Goal: Task Accomplishment & Management: Complete application form

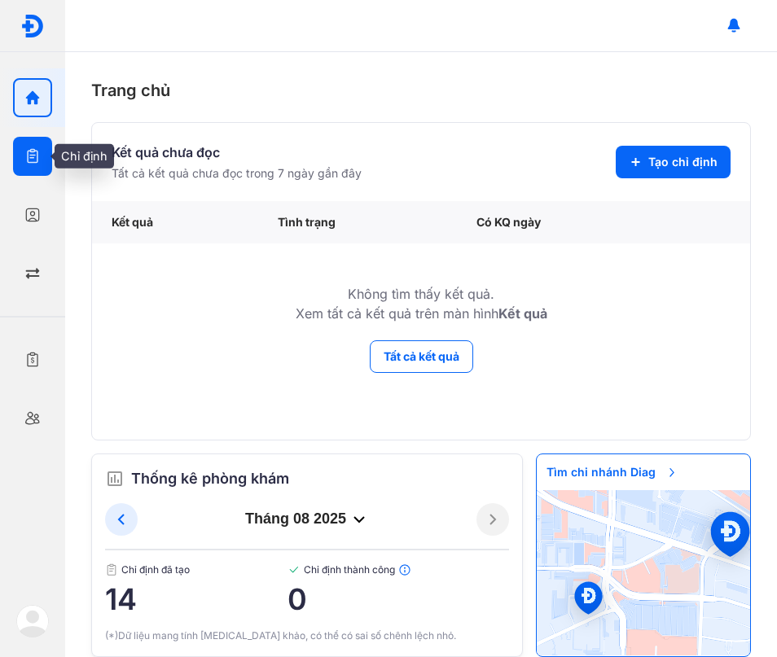
click at [32, 151] on use "button" at bounding box center [32, 156] width 11 height 15
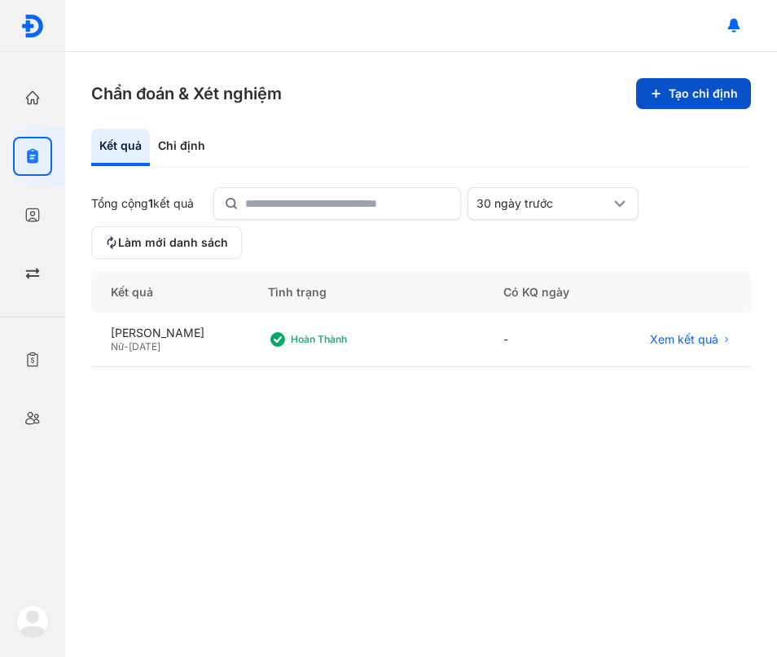
click at [654, 103] on button "Tạo chỉ định" at bounding box center [693, 93] width 115 height 31
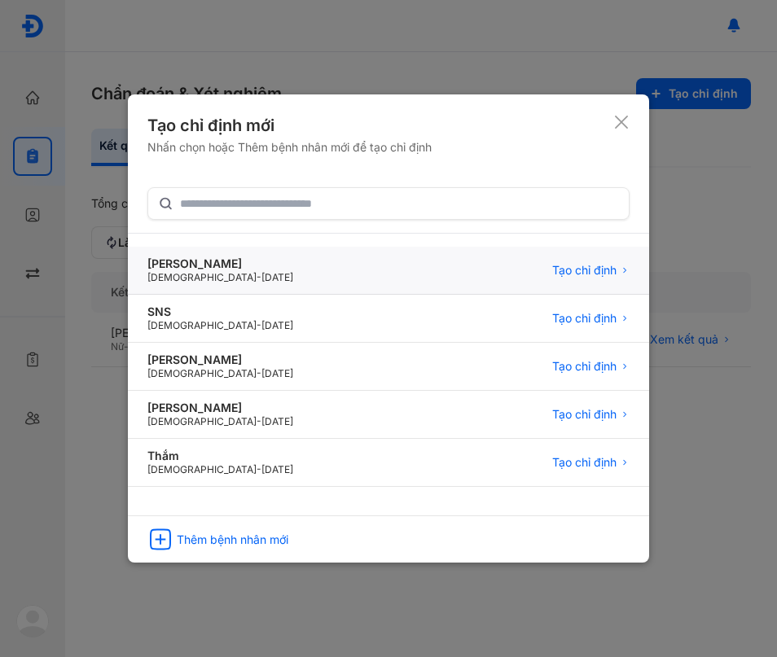
click at [259, 291] on div "Nguyễn văn a Male - 08/07/2000 Tạo chỉ định" at bounding box center [388, 271] width 521 height 48
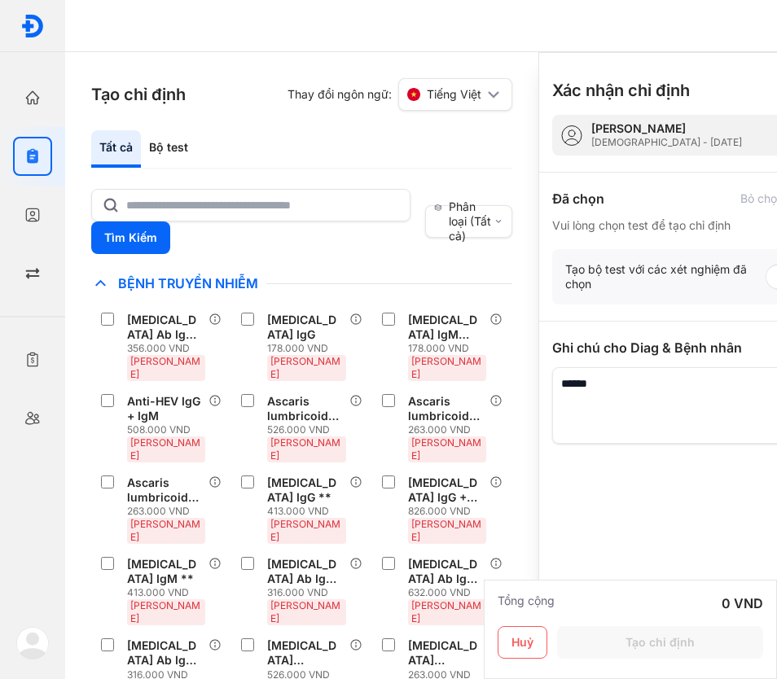
click at [776, 392] on html "Trang chủ Tổng quan hoạt động của phòng khám Chỉ định Tạo và quản lý đơn xét ng…" at bounding box center [388, 339] width 777 height 679
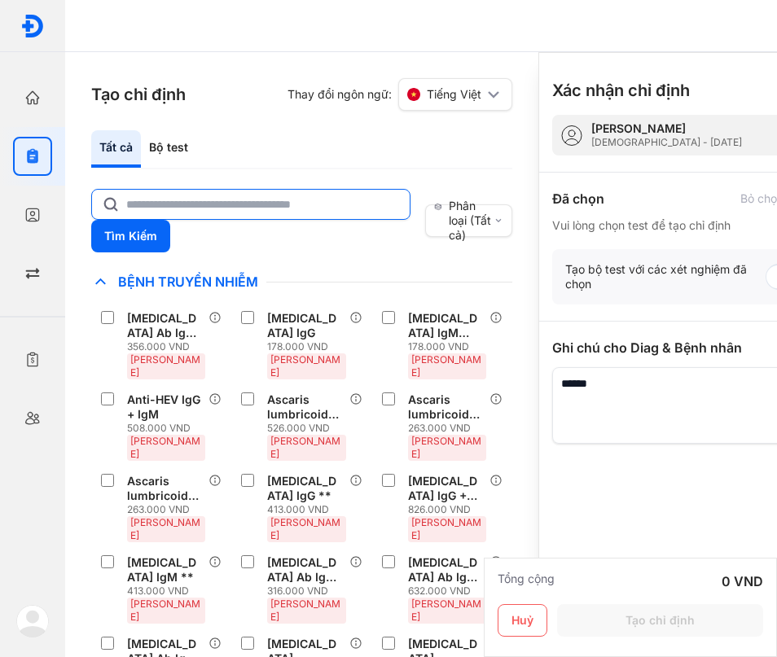
click at [203, 217] on input "text" at bounding box center [263, 204] width 274 height 29
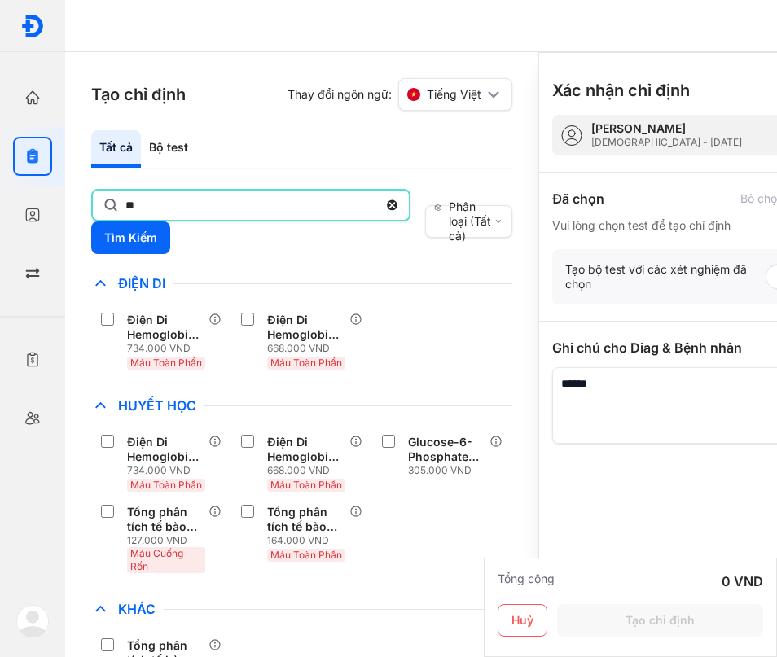
type input "*"
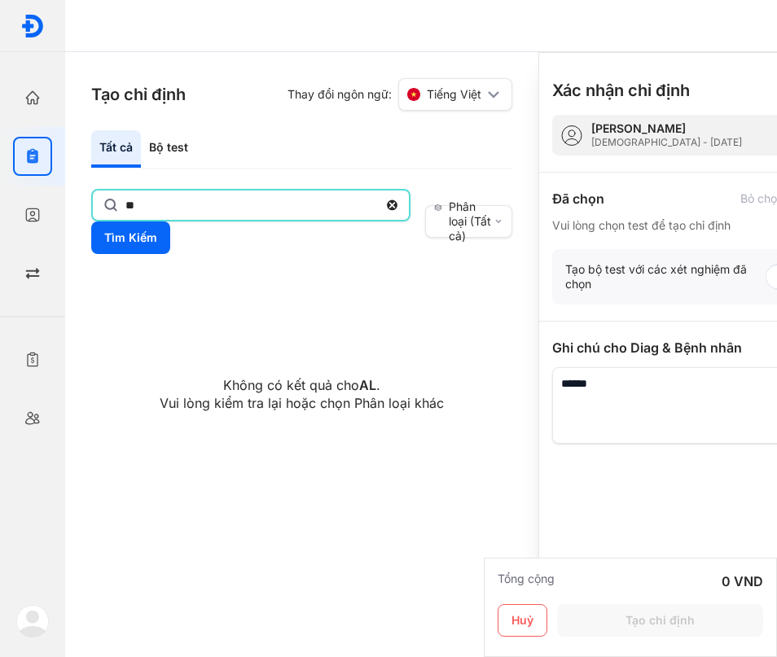
type input "*"
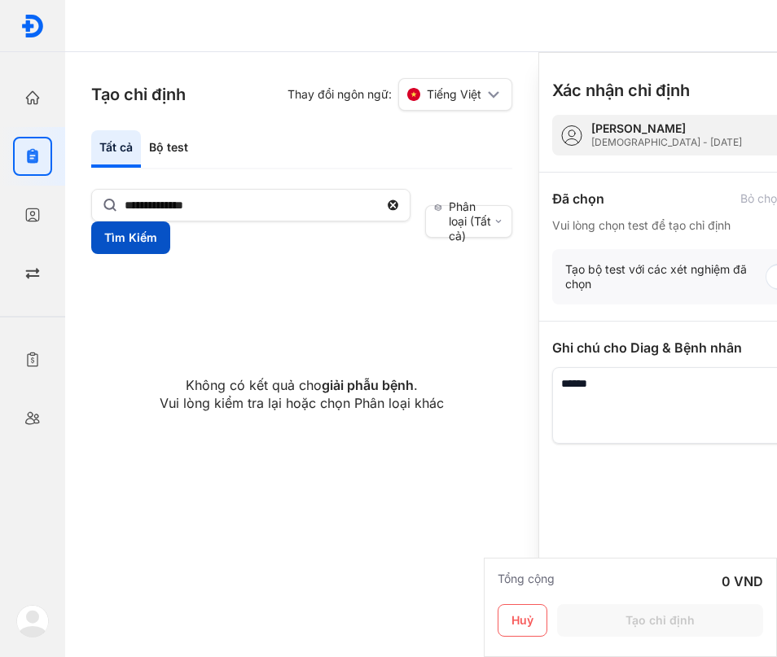
click at [119, 248] on button "Tìm Kiếm" at bounding box center [130, 237] width 79 height 33
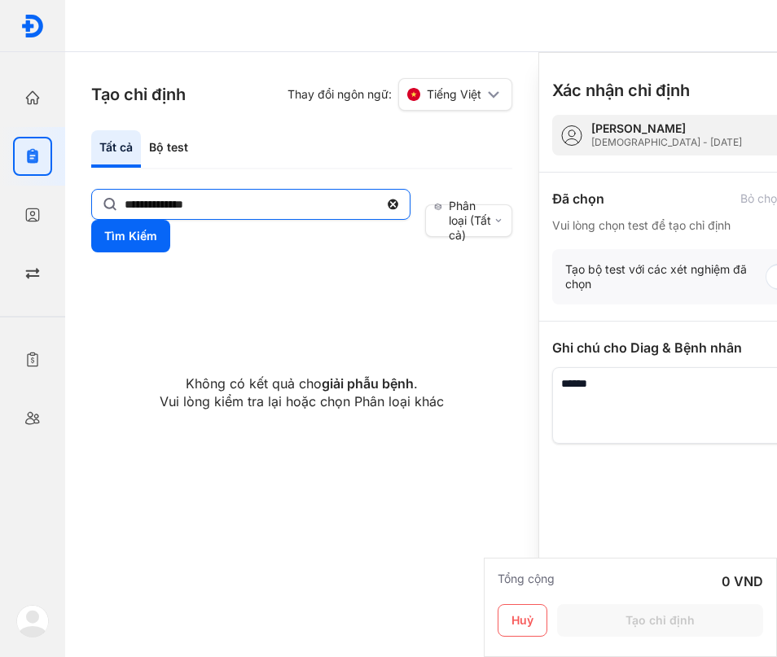
click at [192, 206] on input "**********" at bounding box center [252, 204] width 254 height 29
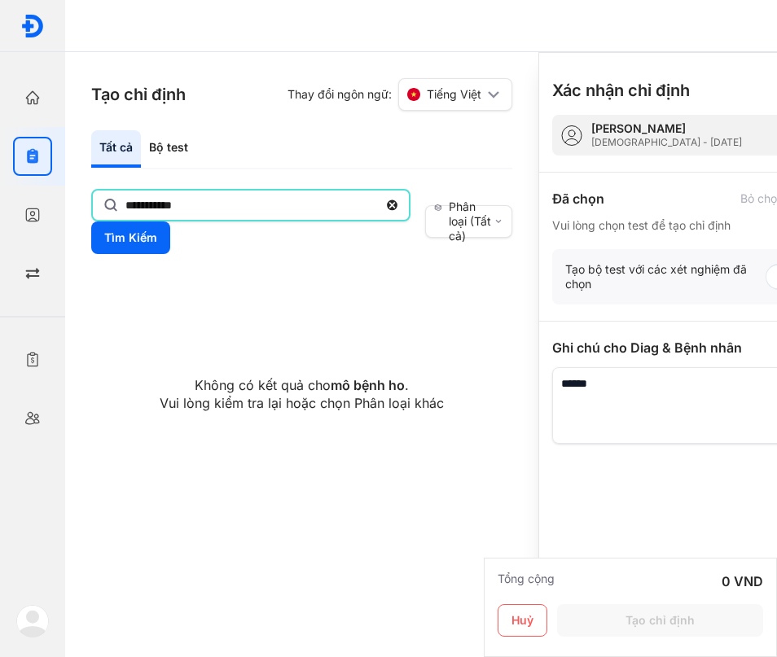
type input "**********"
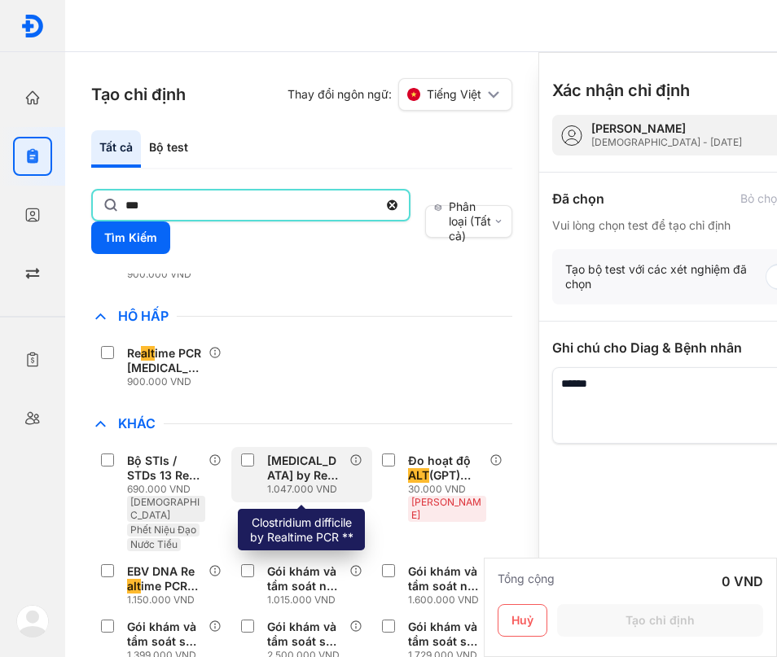
scroll to position [469, 0]
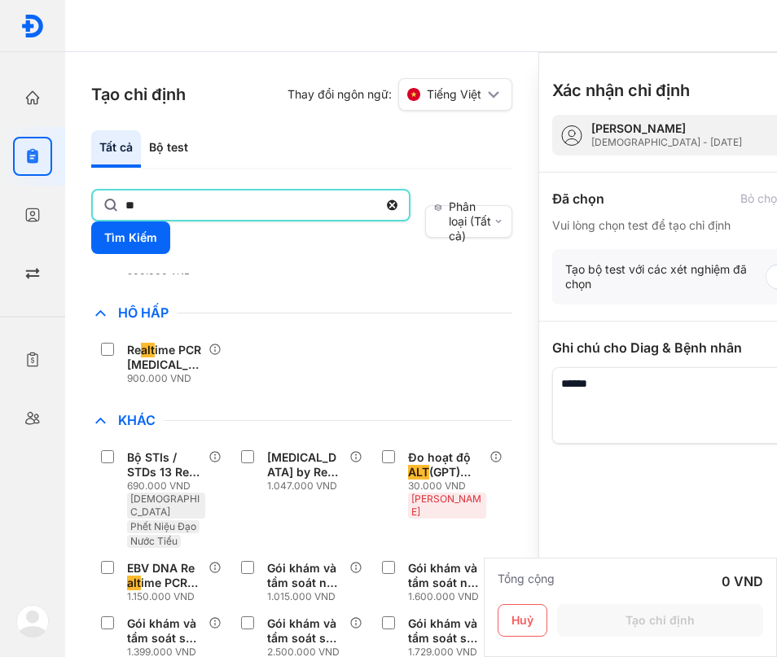
type input "*"
type input "***"
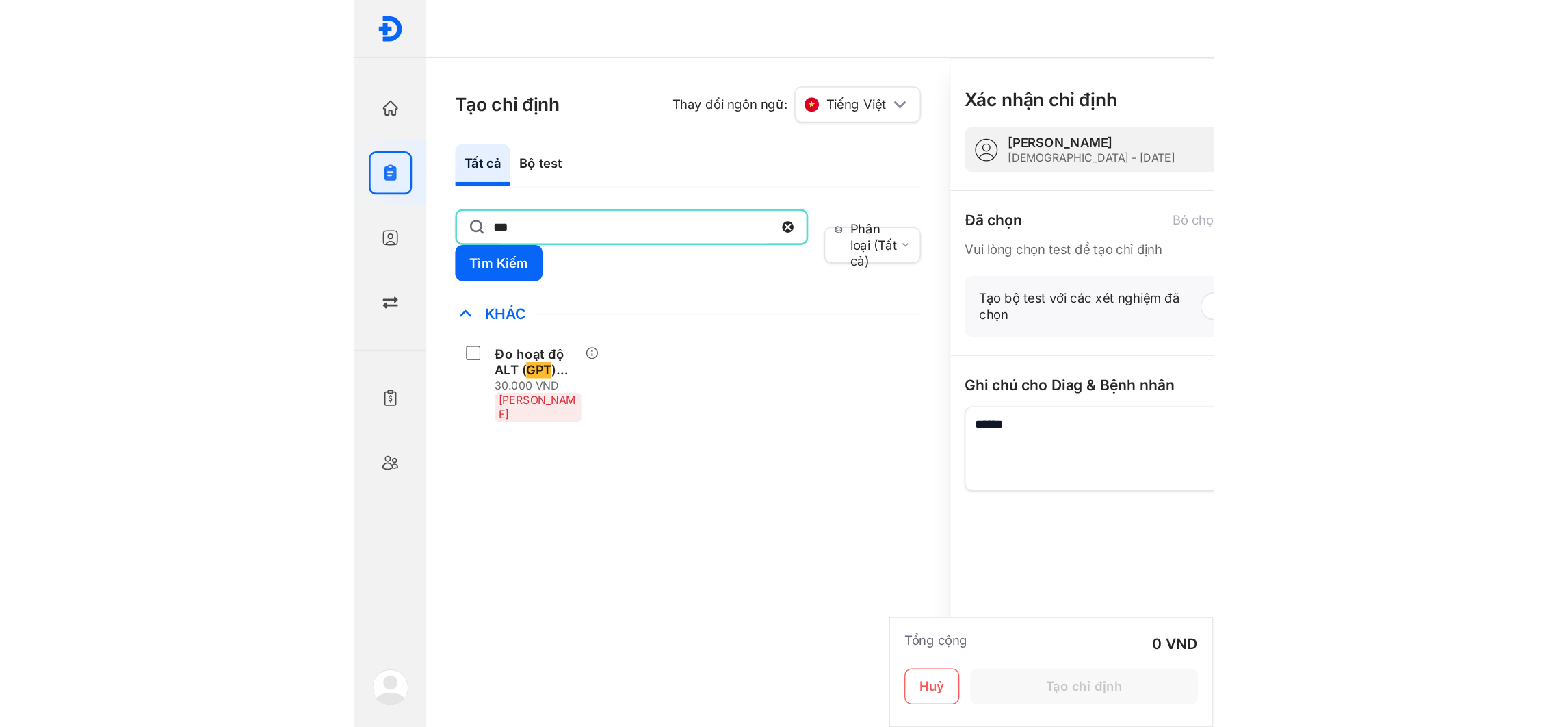
scroll to position [0, 0]
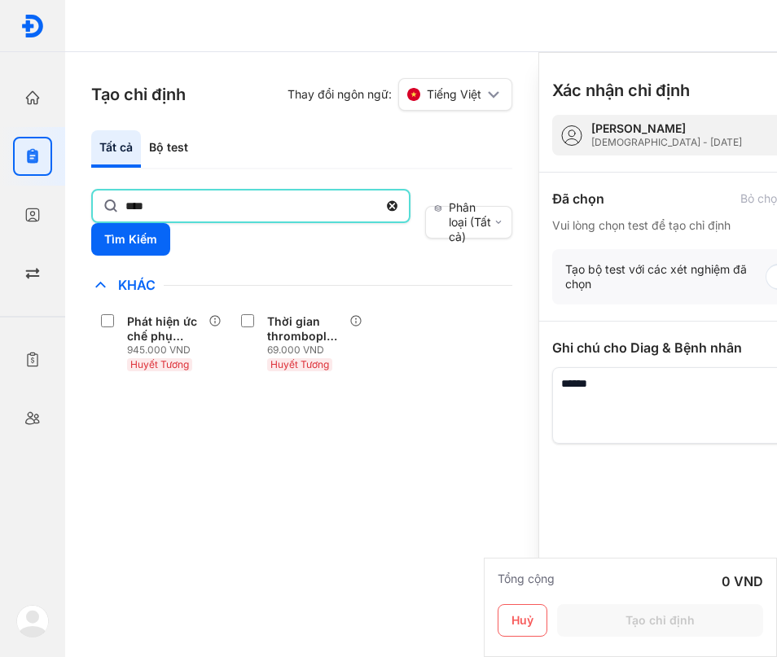
drag, startPoint x: 309, startPoint y: 201, endPoint x: 298, endPoint y: 177, distance: 26.2
click at [298, 177] on div "Tất cả Bộ test **** Tìm Kiếm Phân loại (Tất cả) Lưu làm chế độ xem mặc định Chỉ…" at bounding box center [301, 263] width 421 height 267
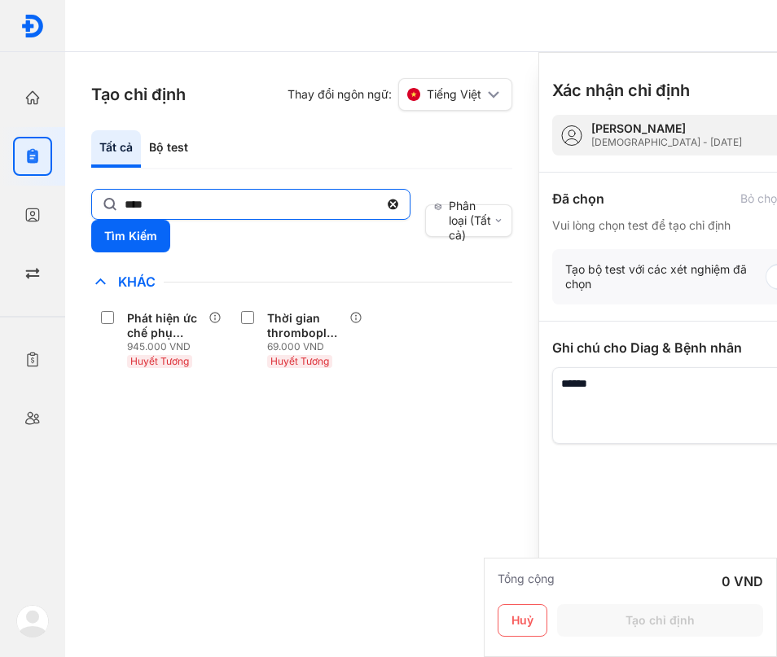
click at [270, 201] on input "****" at bounding box center [252, 204] width 254 height 29
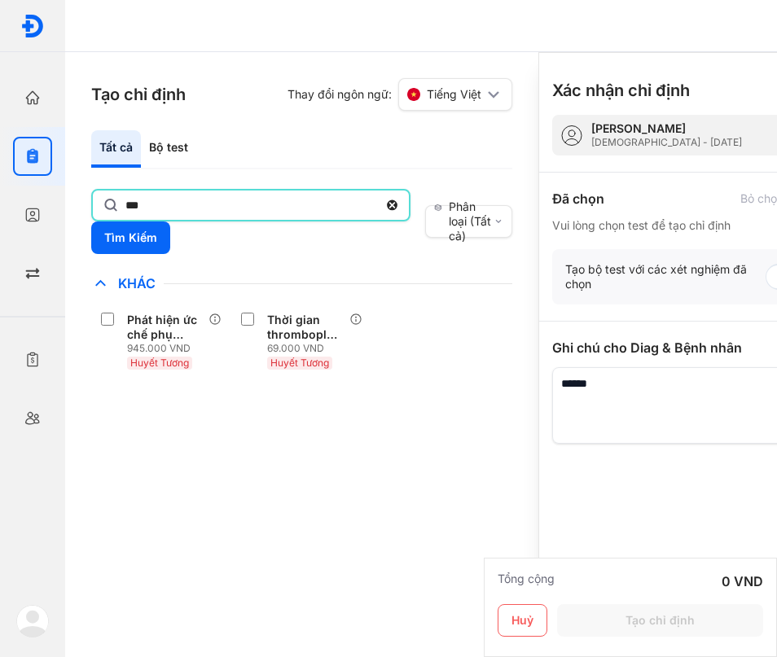
type input "***"
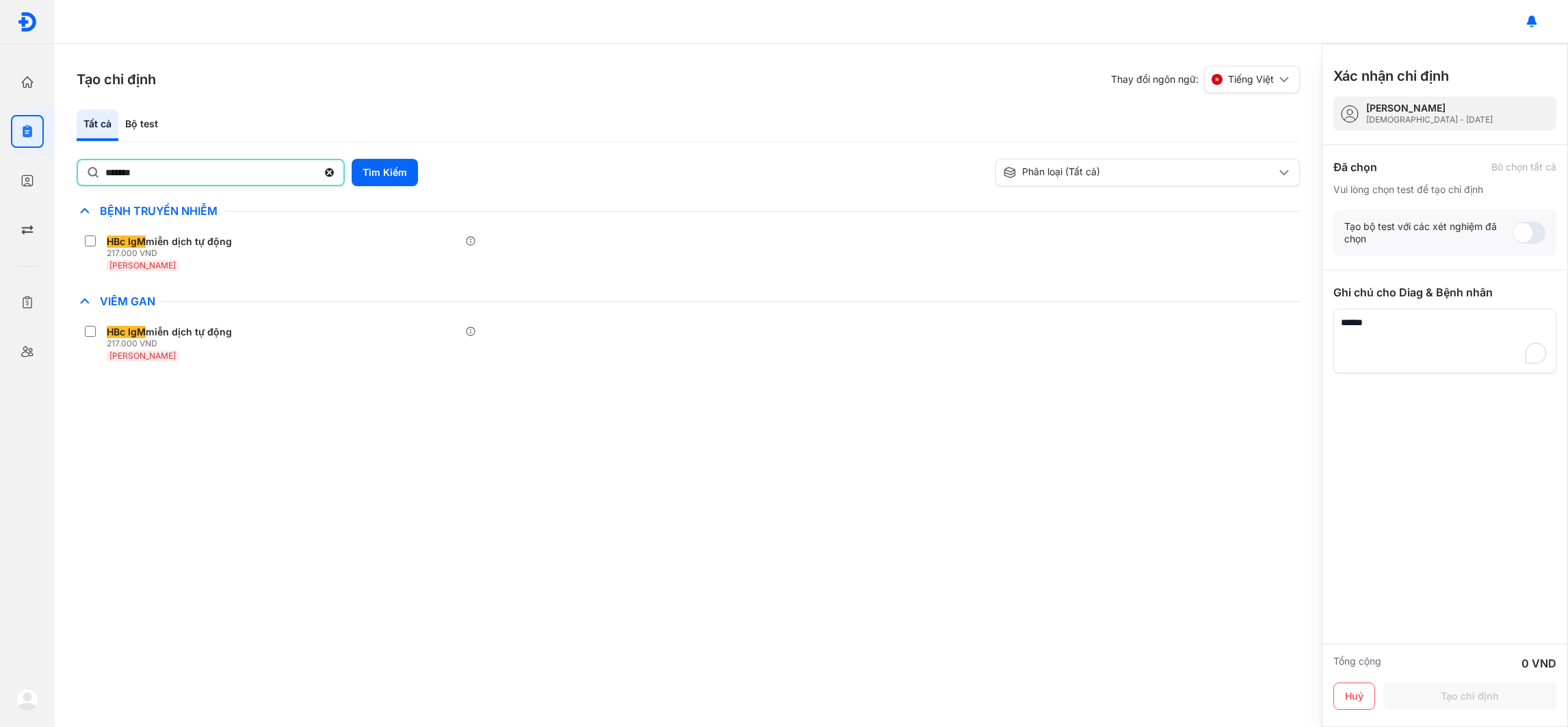
type input "*******"
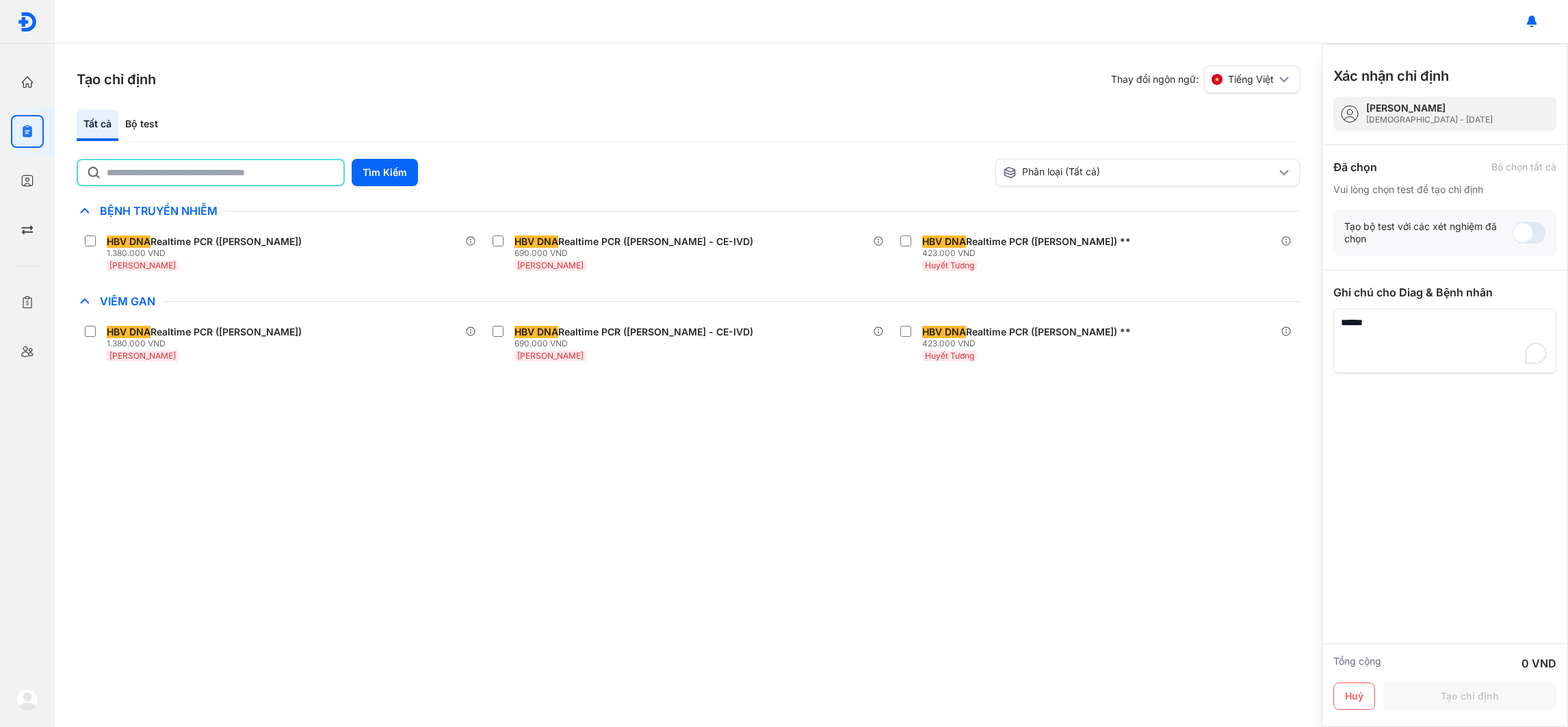
type input "*"
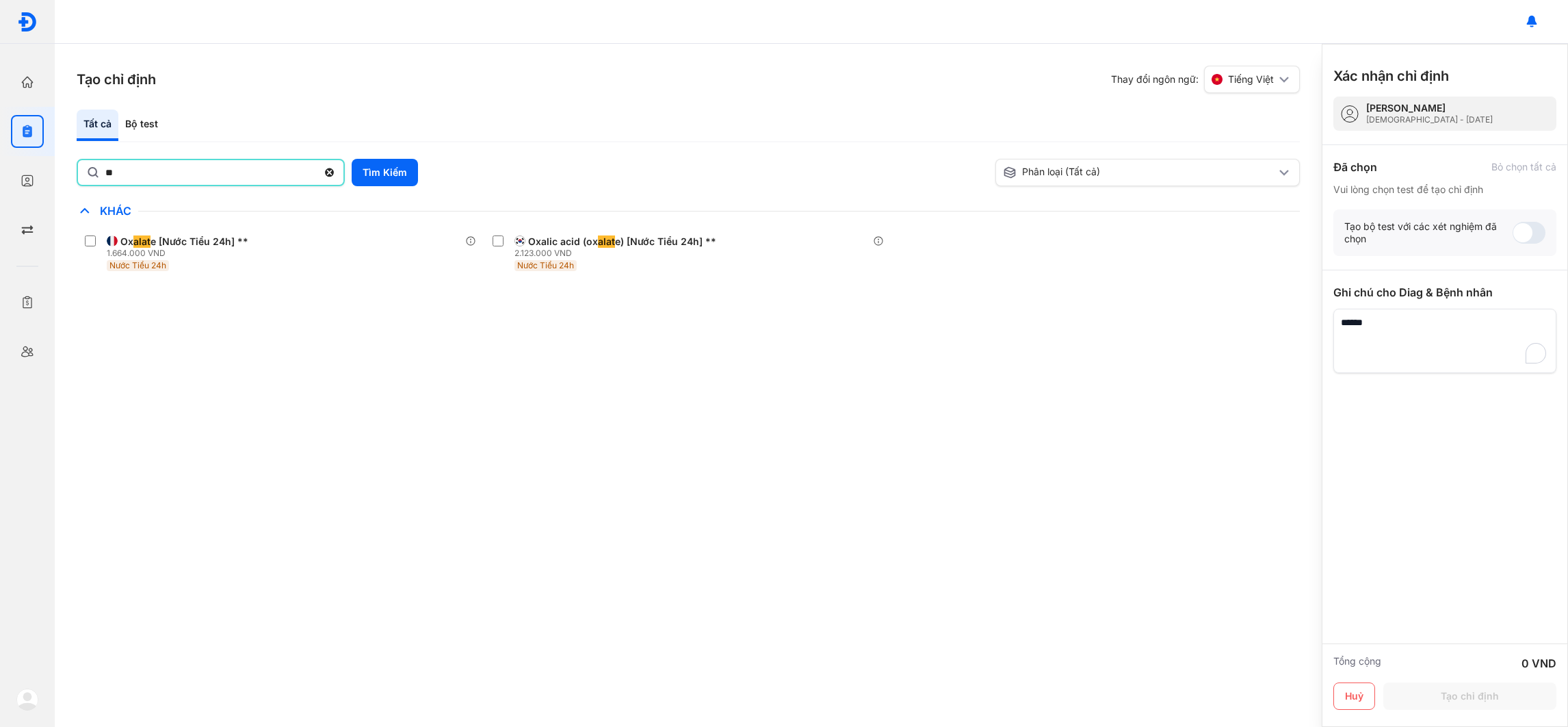
type input "*"
click at [266, 167] on input "text" at bounding box center [221, 172] width 229 height 24
type input "*******"
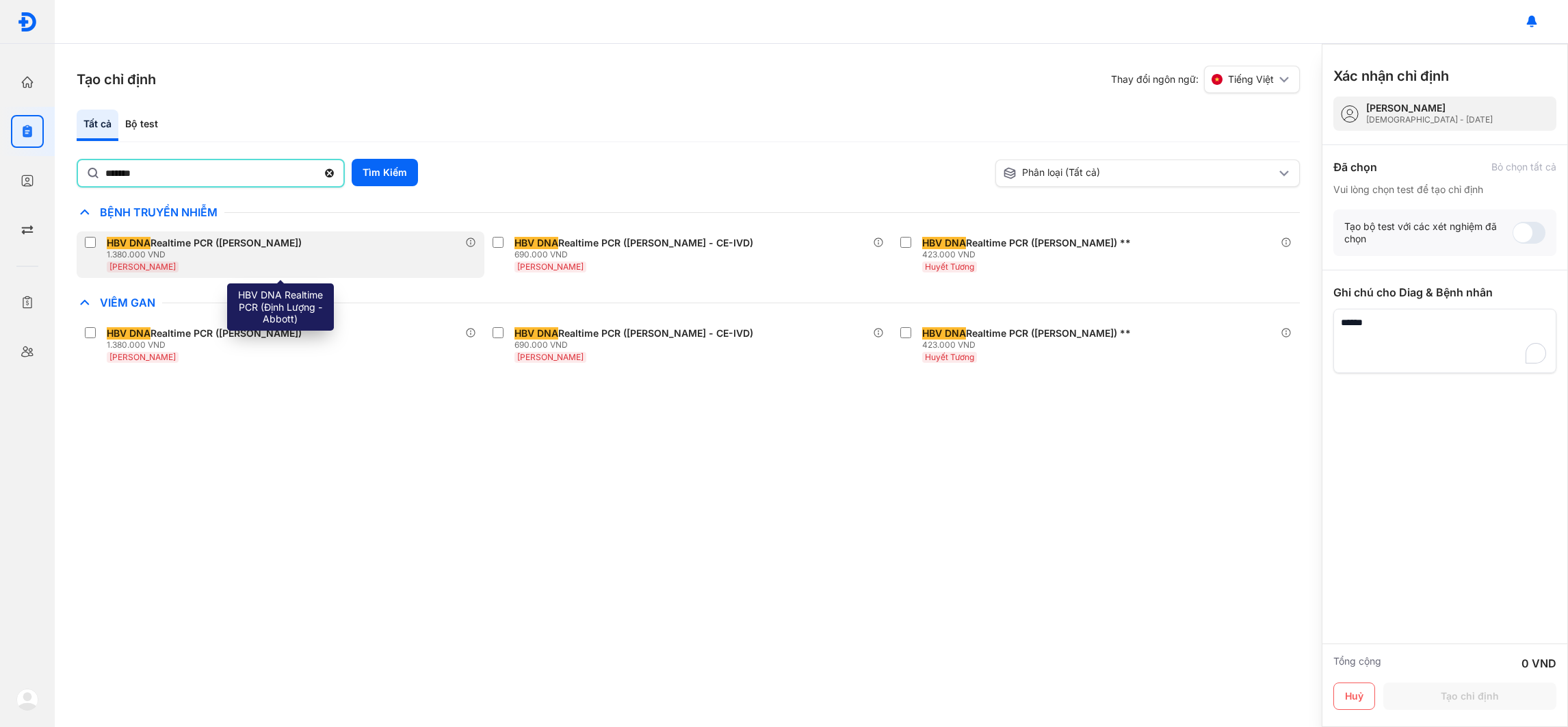
click at [392, 251] on div "HBV DNA Realtime PCR ([PERSON_NAME] - Abbott) 1.380.000 VND [PERSON_NAME]" at bounding box center [280, 254] width 408 height 46
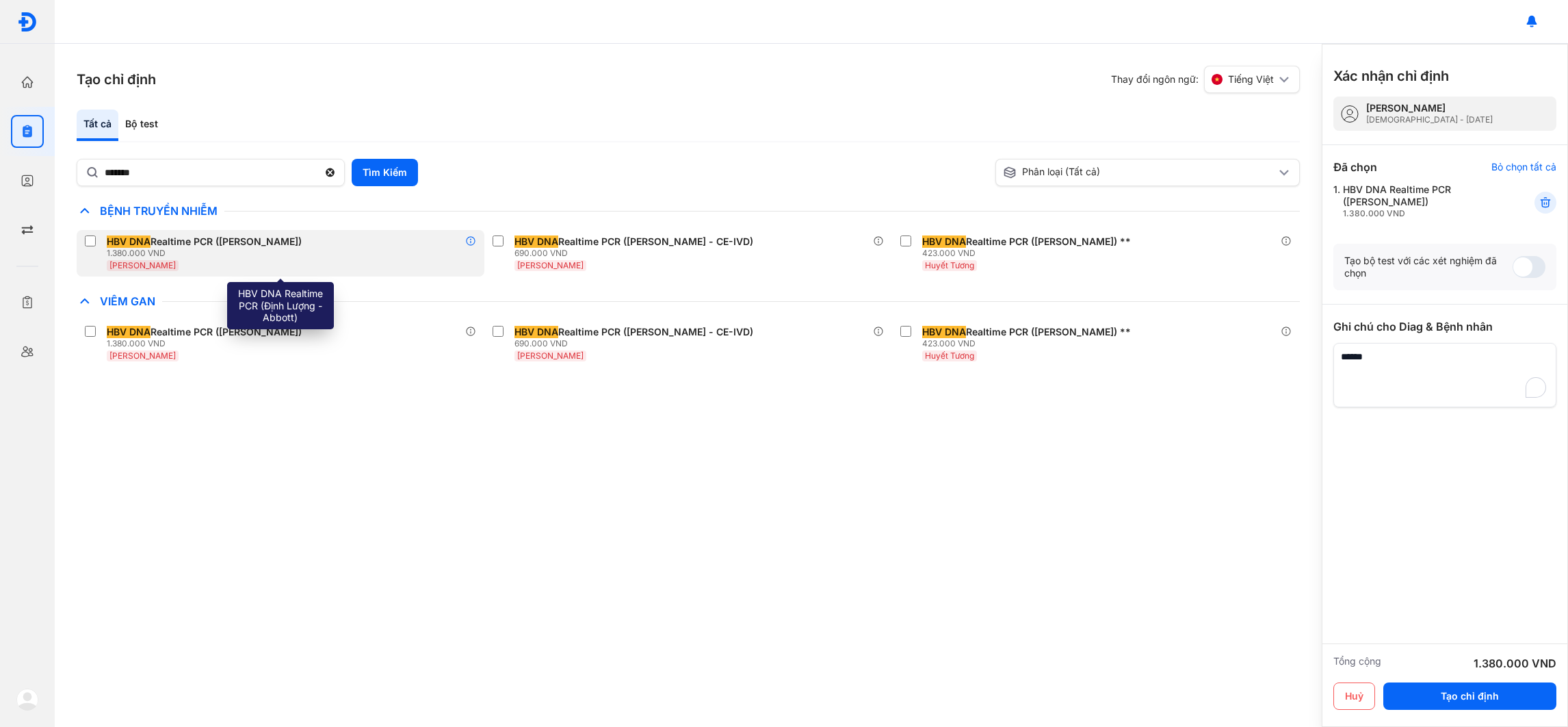
click at [466, 236] on icon at bounding box center [471, 240] width 11 height 11
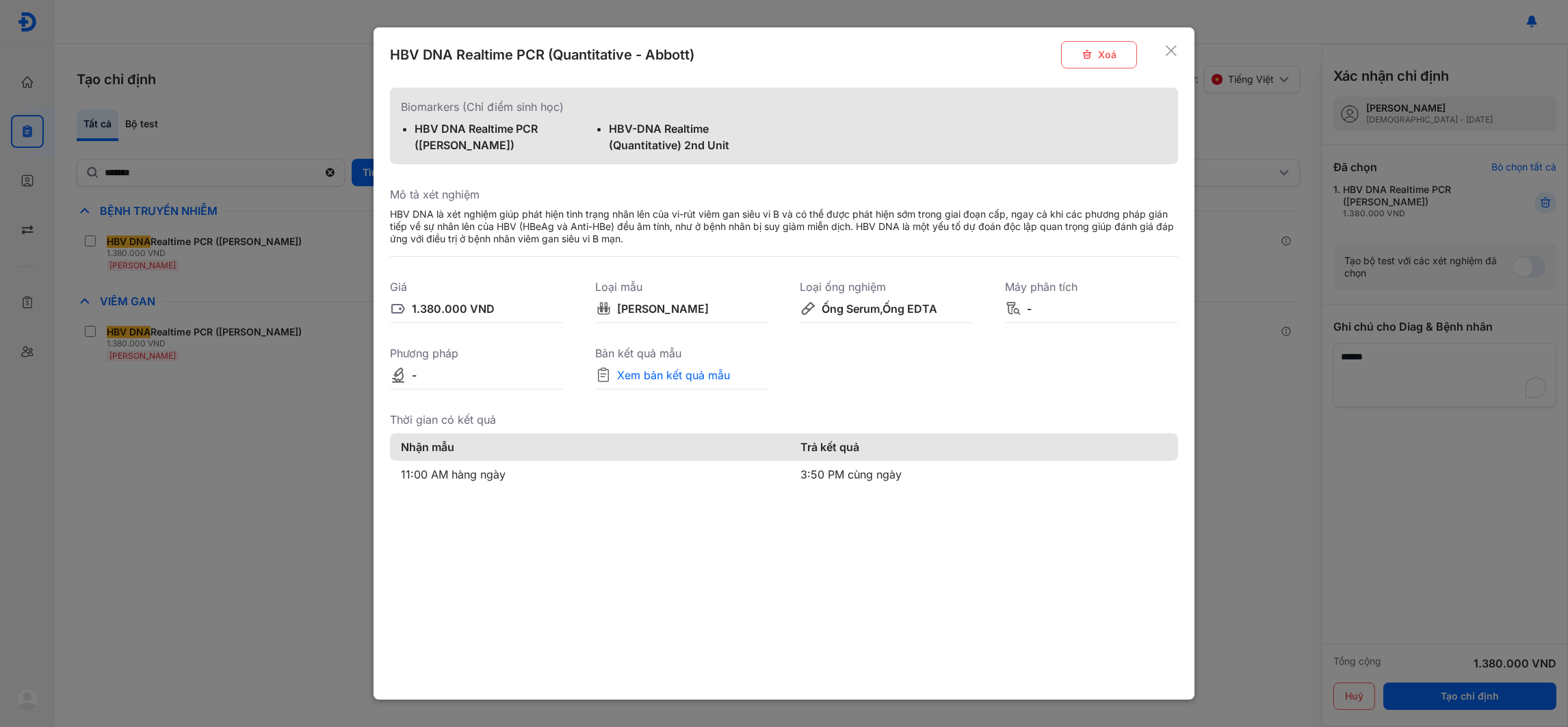
click at [557, 208] on div "HBV DNA là xét nghiệm giúp phát hiện tình trạng nhân lên của vi-rút viêm gan si…" at bounding box center [784, 227] width 788 height 37
click at [543, 217] on div "HBV DNA là xét nghiệm giúp phát hiện tình trạng nhân lên của vi-rút viêm gan si…" at bounding box center [784, 227] width 788 height 37
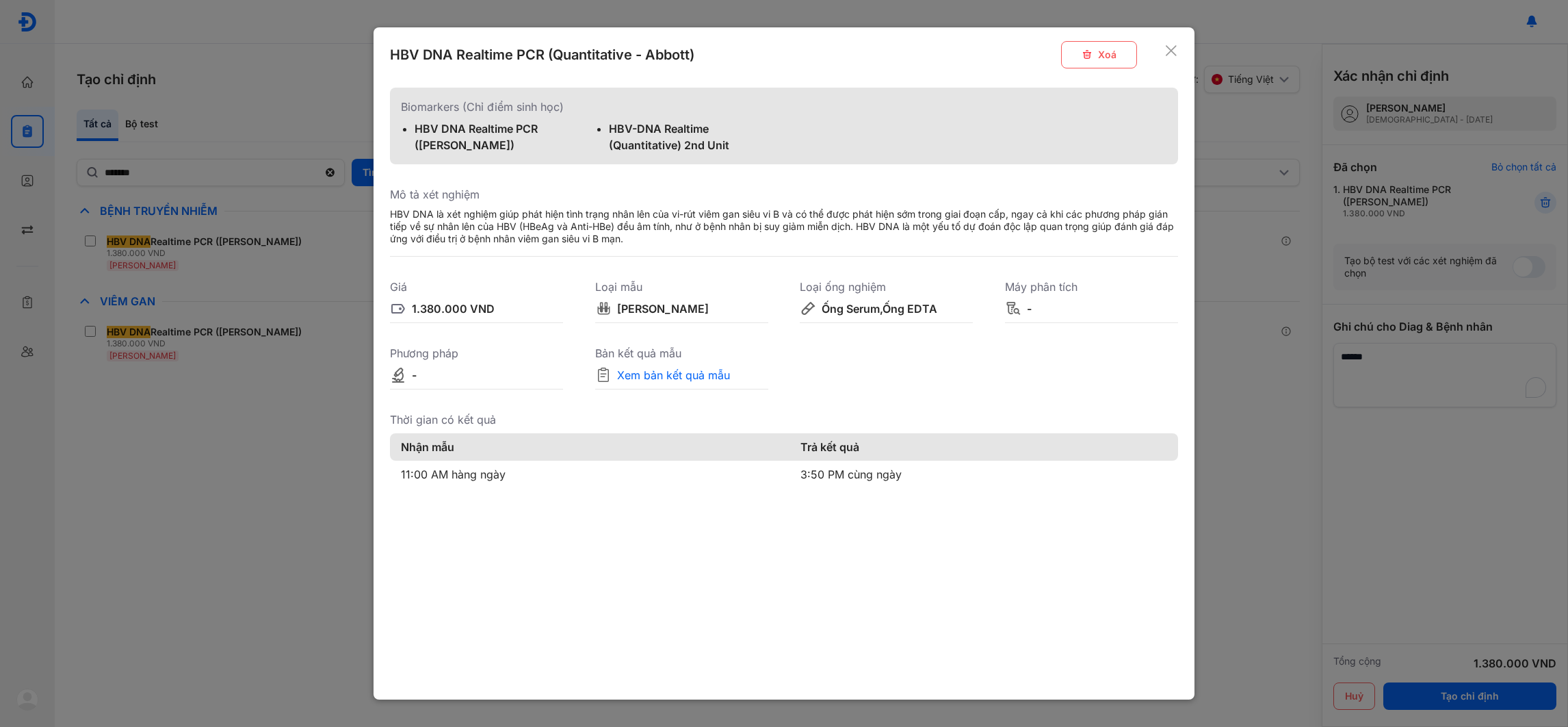
click at [543, 224] on div "HBV DNA là xét nghiệm giúp phát hiện tình trạng nhân lên của vi-rút viêm gan si…" at bounding box center [784, 227] width 788 height 37
click at [466, 308] on div "1.380.000 VND" at bounding box center [453, 308] width 83 height 17
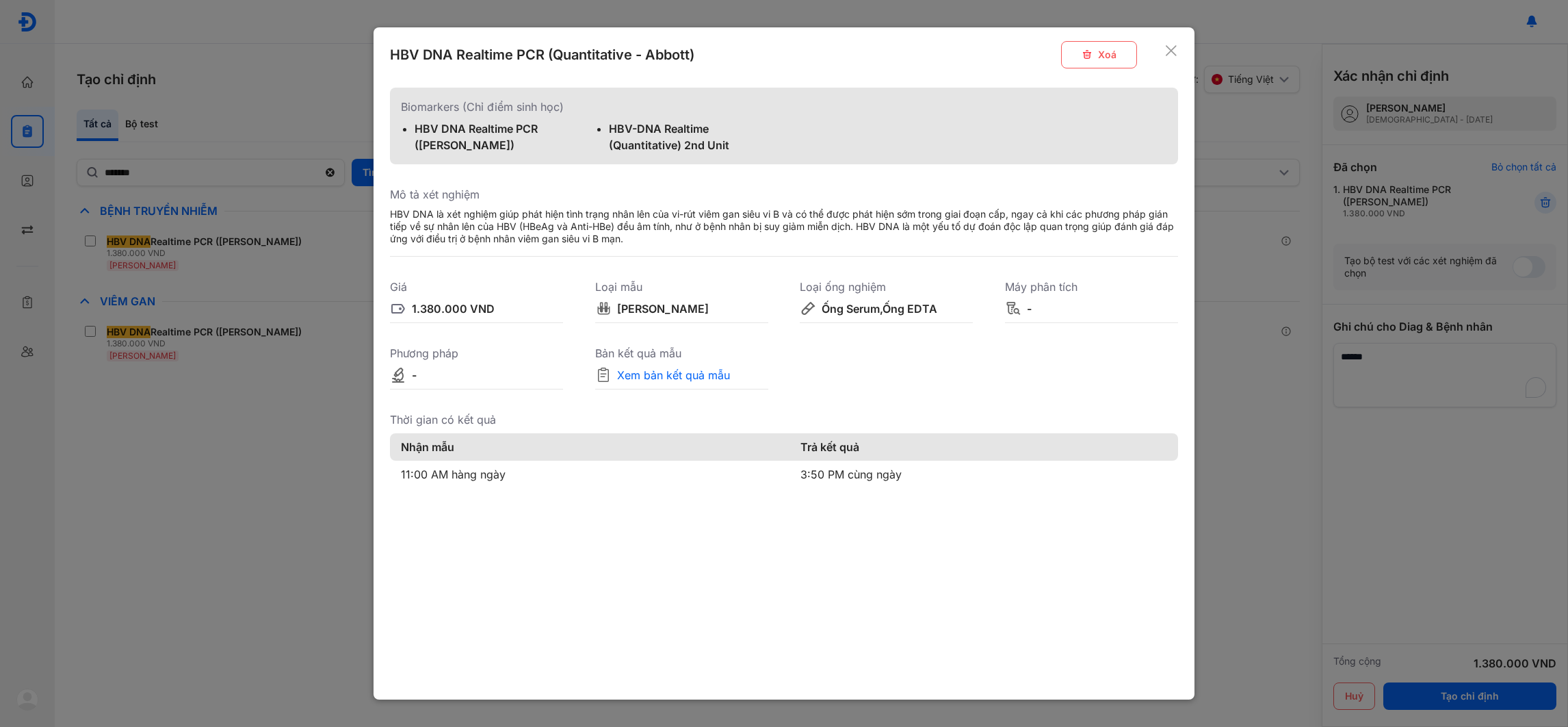
click at [466, 308] on div "1.380.000 VND" at bounding box center [453, 308] width 83 height 17
click at [548, 224] on div "HBV DNA là xét nghiệm giúp phát hiện tình trạng nhân lên của vi-rút viêm gan si…" at bounding box center [784, 227] width 788 height 37
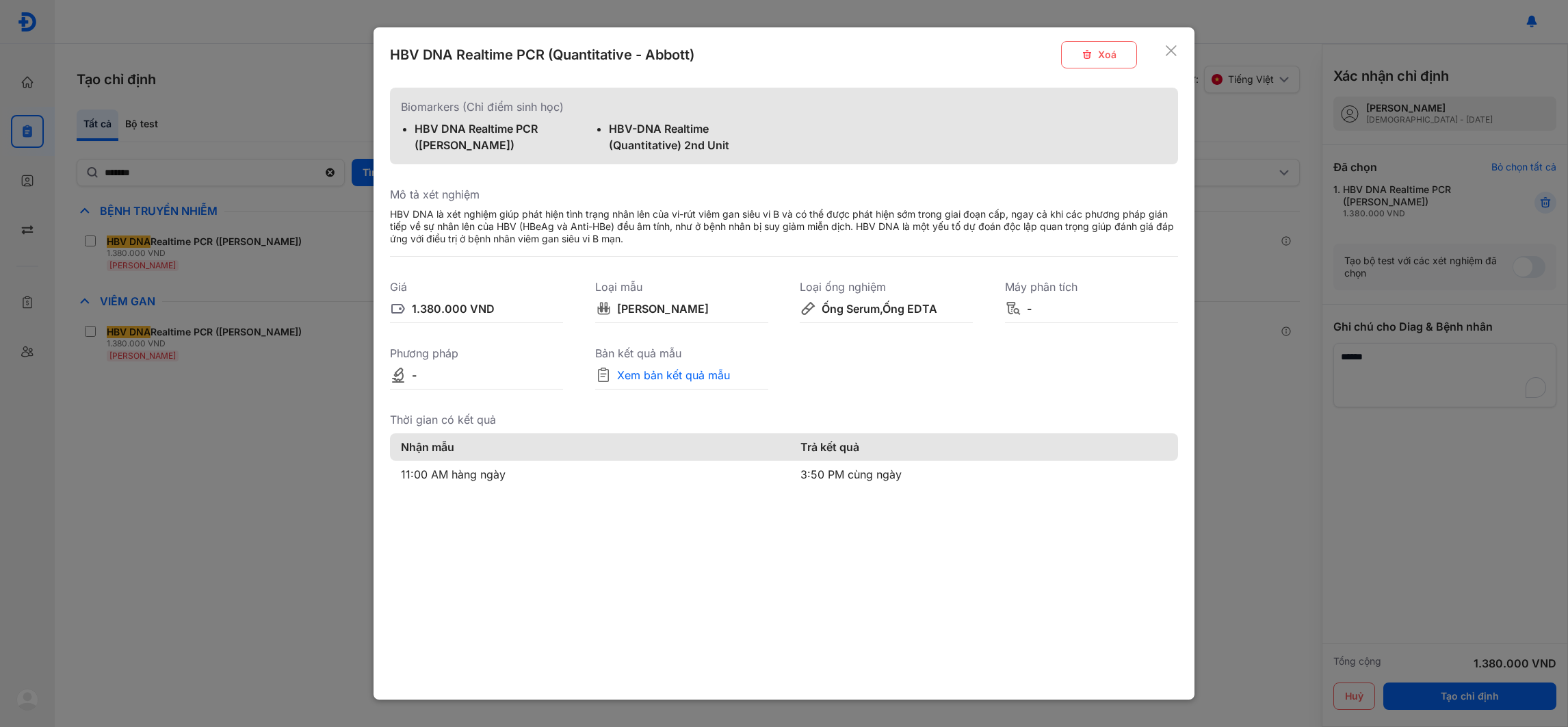
click at [548, 224] on div "HBV DNA là xét nghiệm giúp phát hiện tình trạng nhân lên của vi-rút viêm gan si…" at bounding box center [784, 227] width 788 height 37
click at [652, 366] on div "Xem bản kết quả mẫu" at bounding box center [673, 375] width 113 height 17
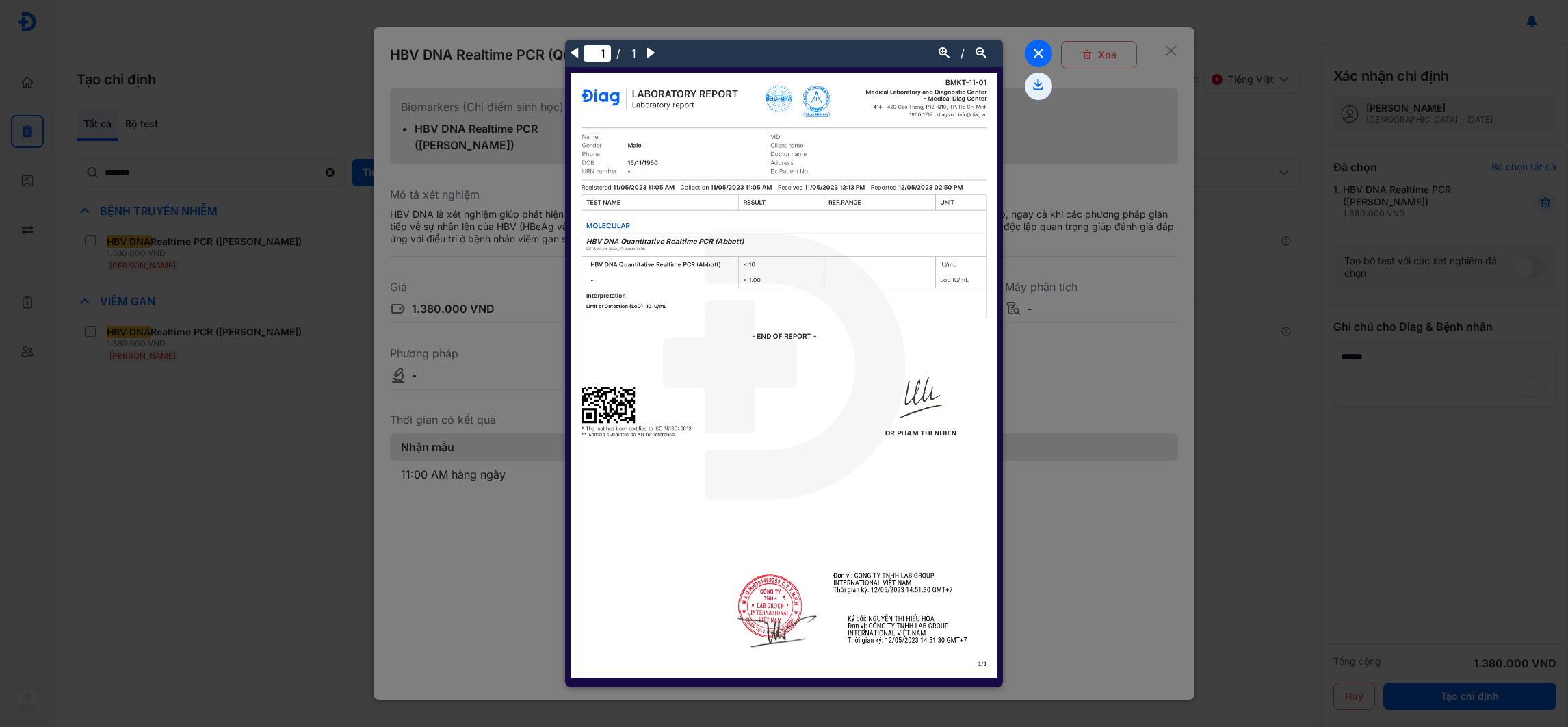
click at [652, 55] on icon at bounding box center [1039, 53] width 28 height 28
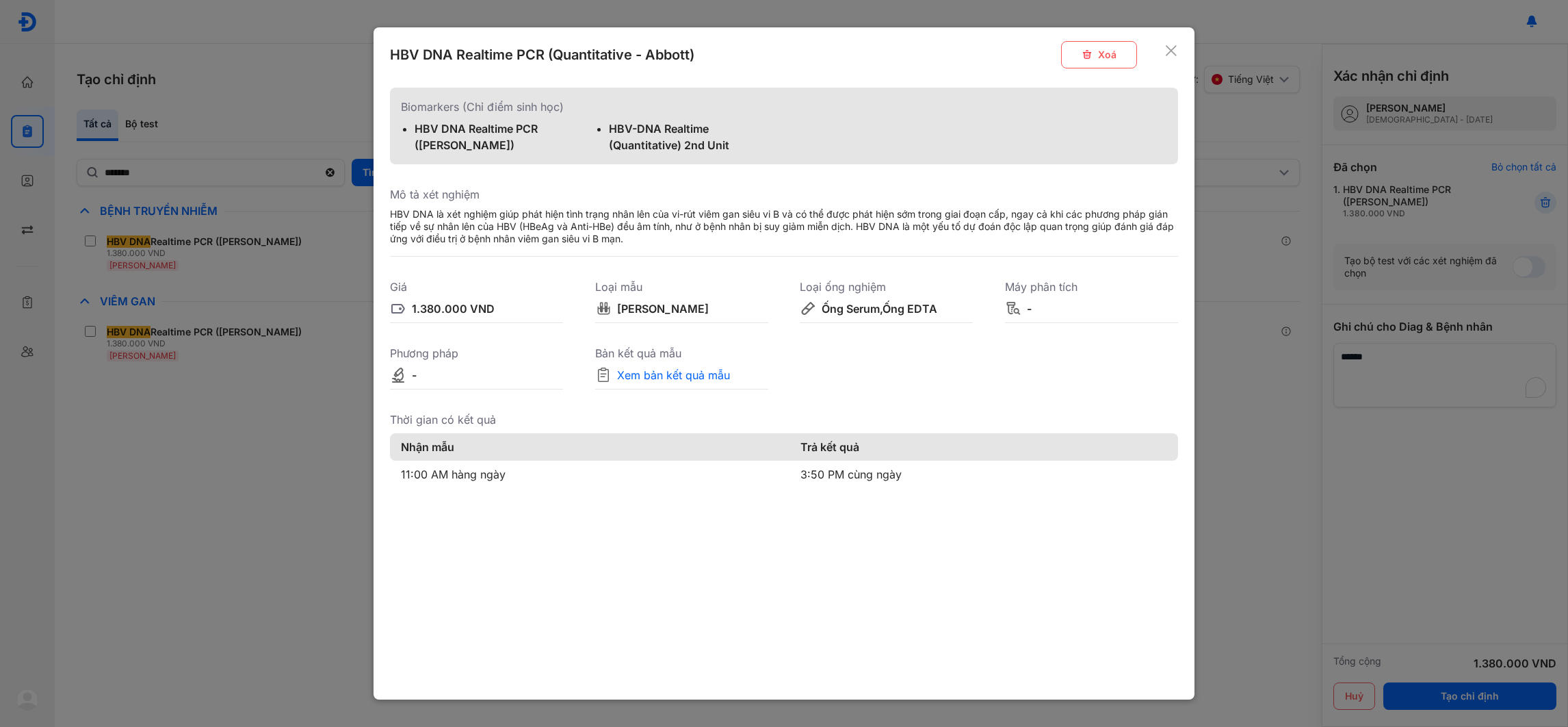
click at [652, 46] on icon at bounding box center [1171, 50] width 13 height 13
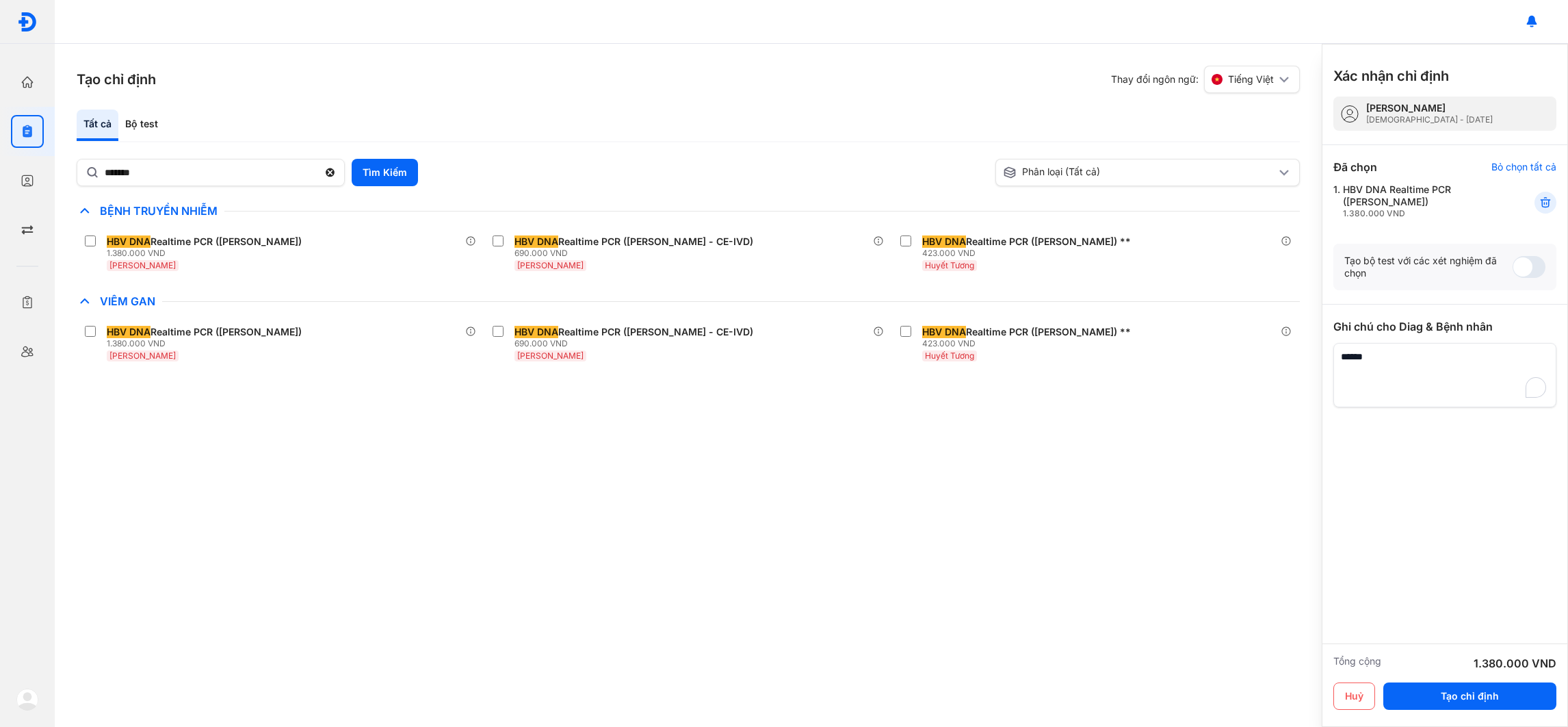
click at [87, 208] on icon at bounding box center [85, 211] width 17 height 17
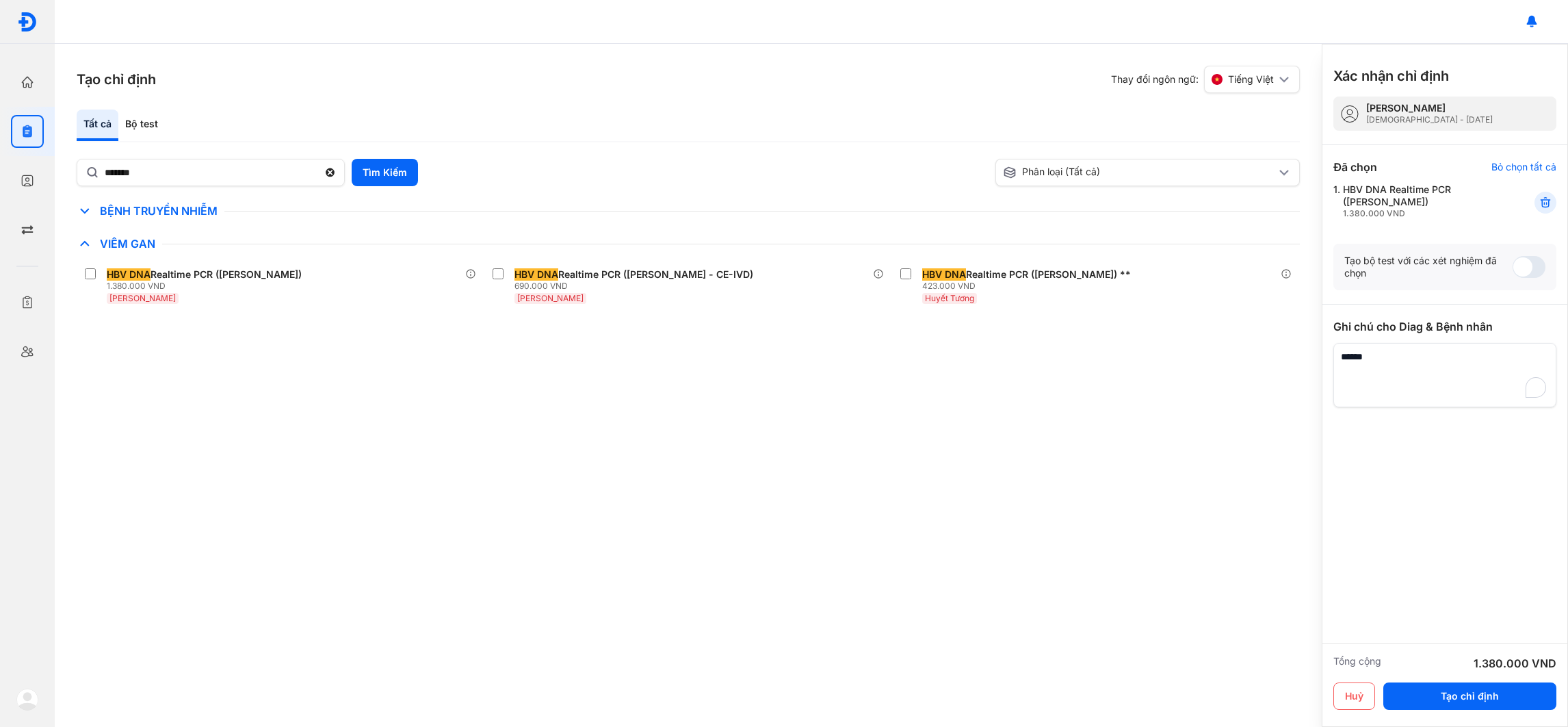
click at [84, 212] on use at bounding box center [84, 211] width 9 height 6
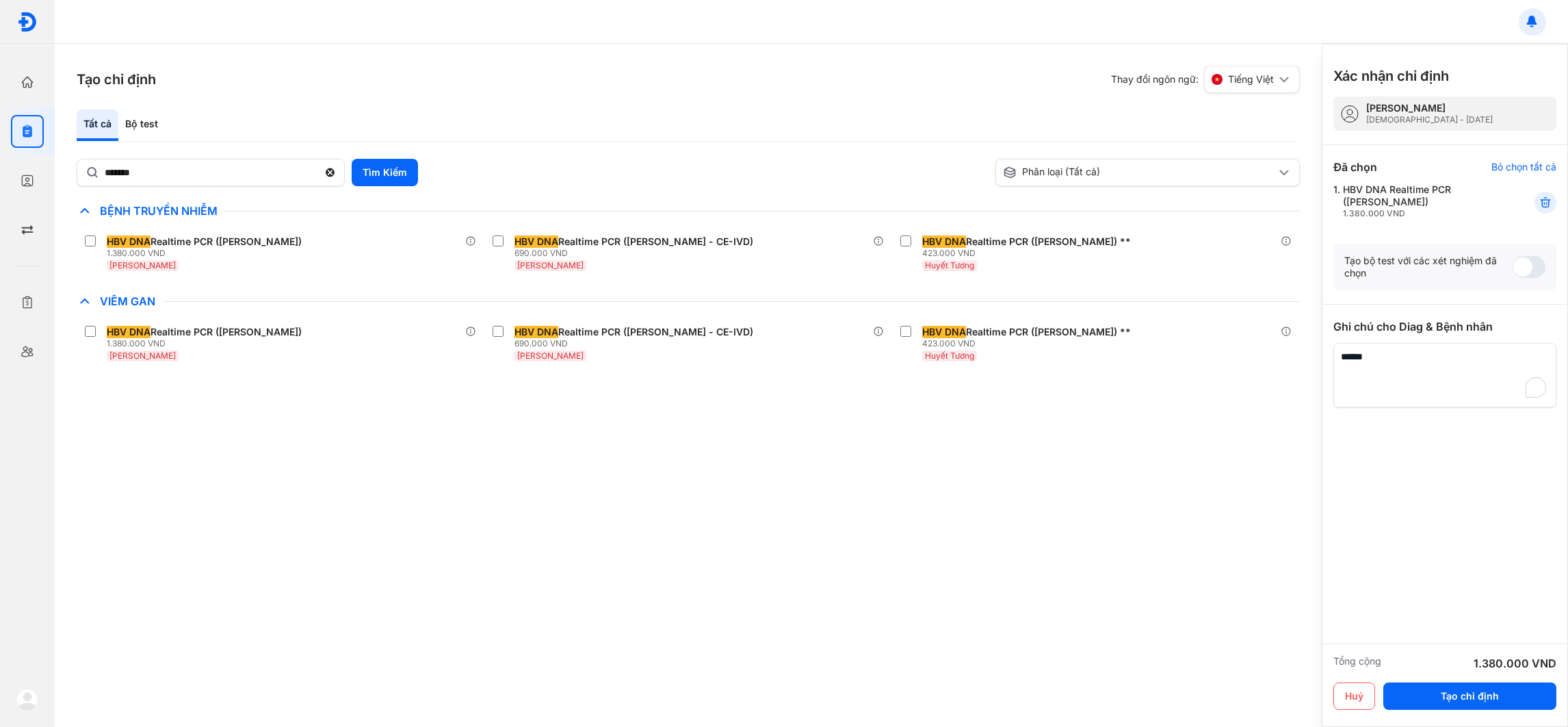
click at [652, 10] on button at bounding box center [1533, 22] width 28 height 28
click at [652, 20] on div at bounding box center [784, 363] width 1568 height 727
click at [328, 171] on icon at bounding box center [330, 172] width 12 height 13
click at [318, 171] on input "*******" at bounding box center [212, 171] width 213 height 24
click at [318, 178] on input "*******" at bounding box center [212, 171] width 213 height 24
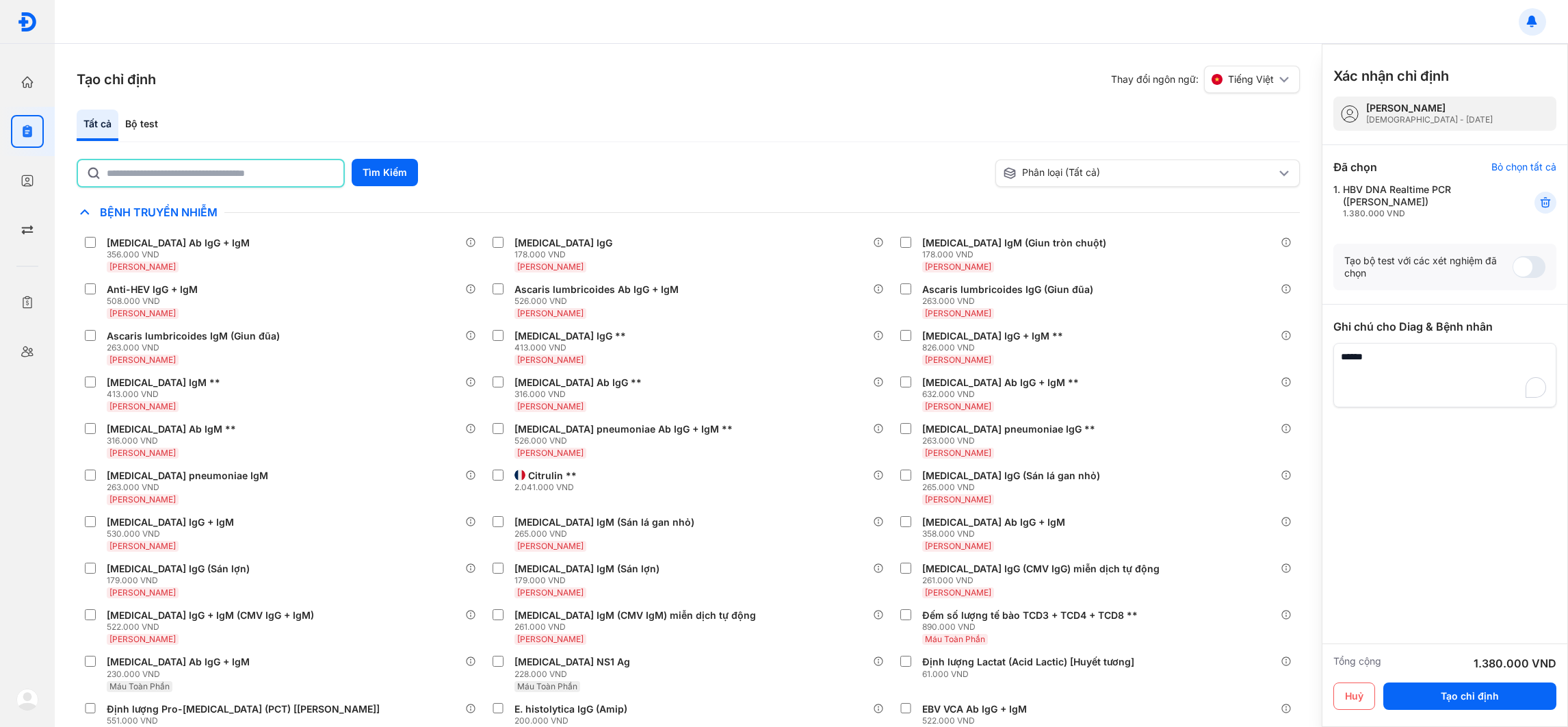
click at [89, 204] on icon at bounding box center [85, 213] width 17 height 17
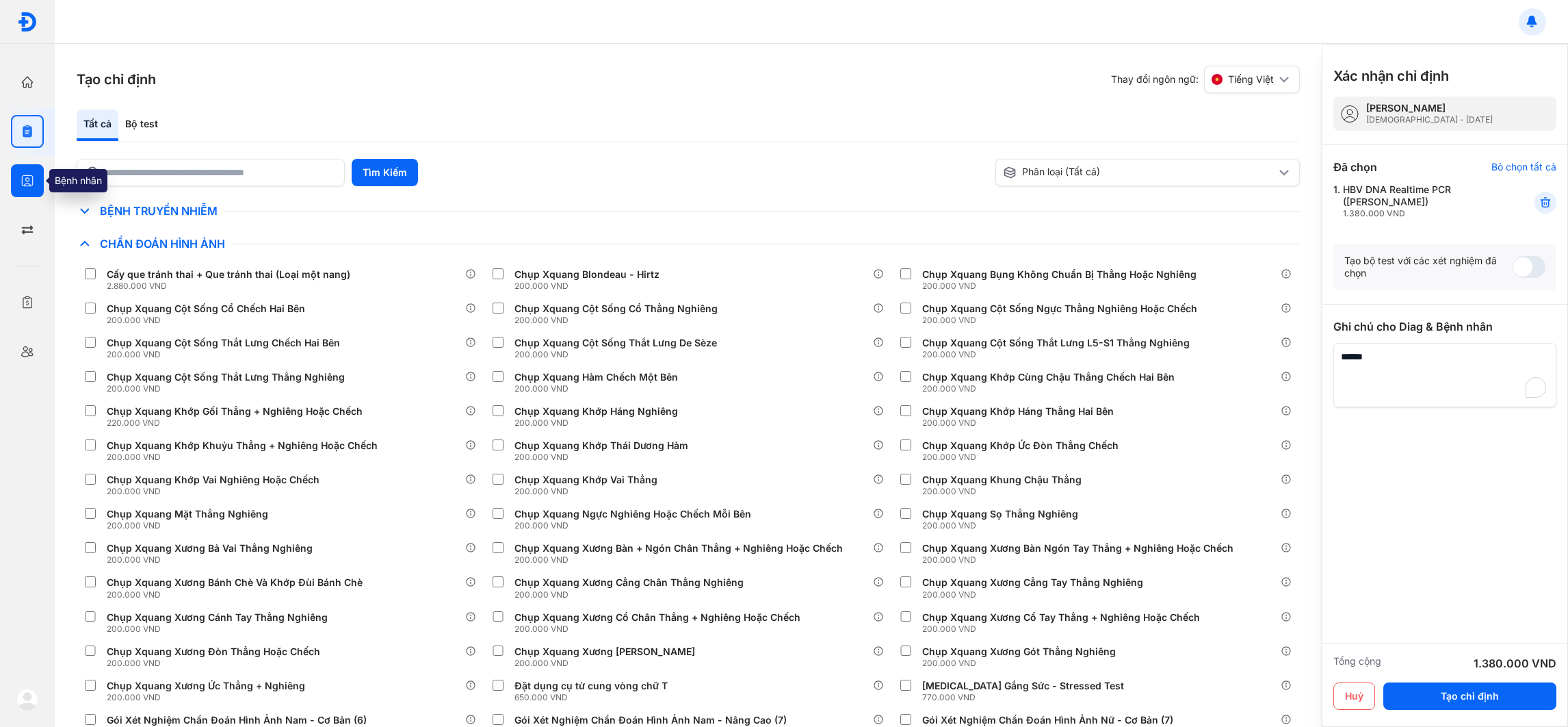
click at [15, 169] on div at bounding box center [27, 180] width 33 height 33
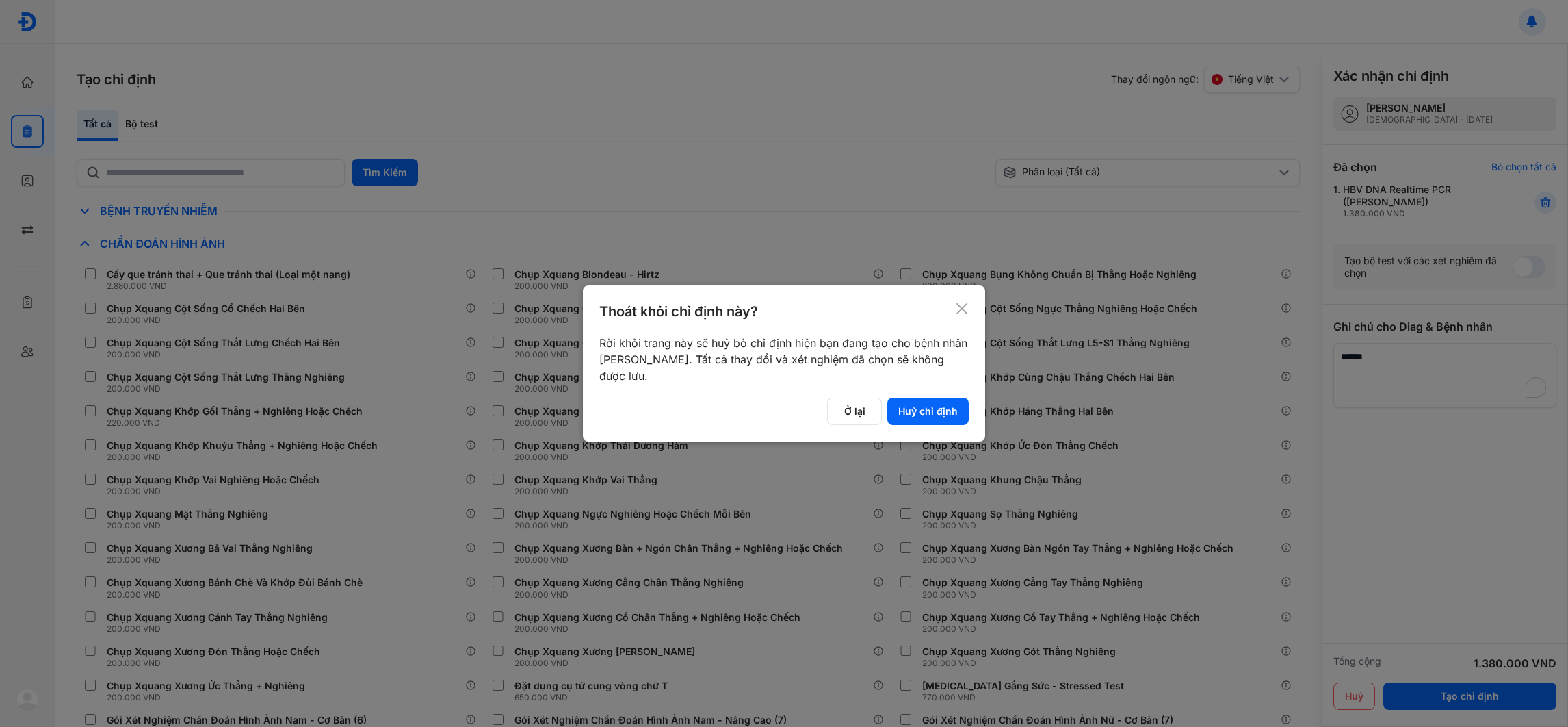
click at [652, 311] on icon at bounding box center [962, 308] width 13 height 13
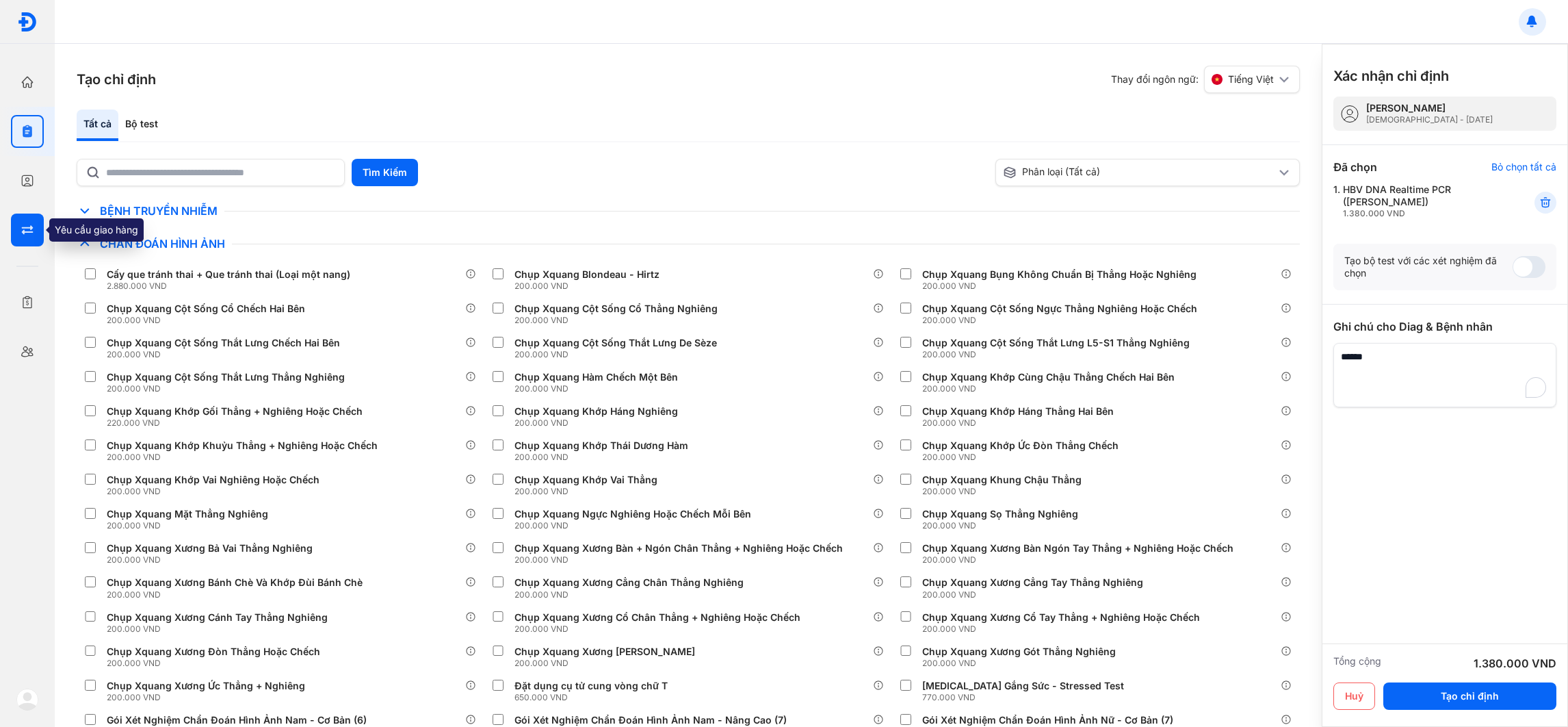
click at [32, 223] on icon "button" at bounding box center [27, 229] width 13 height 13
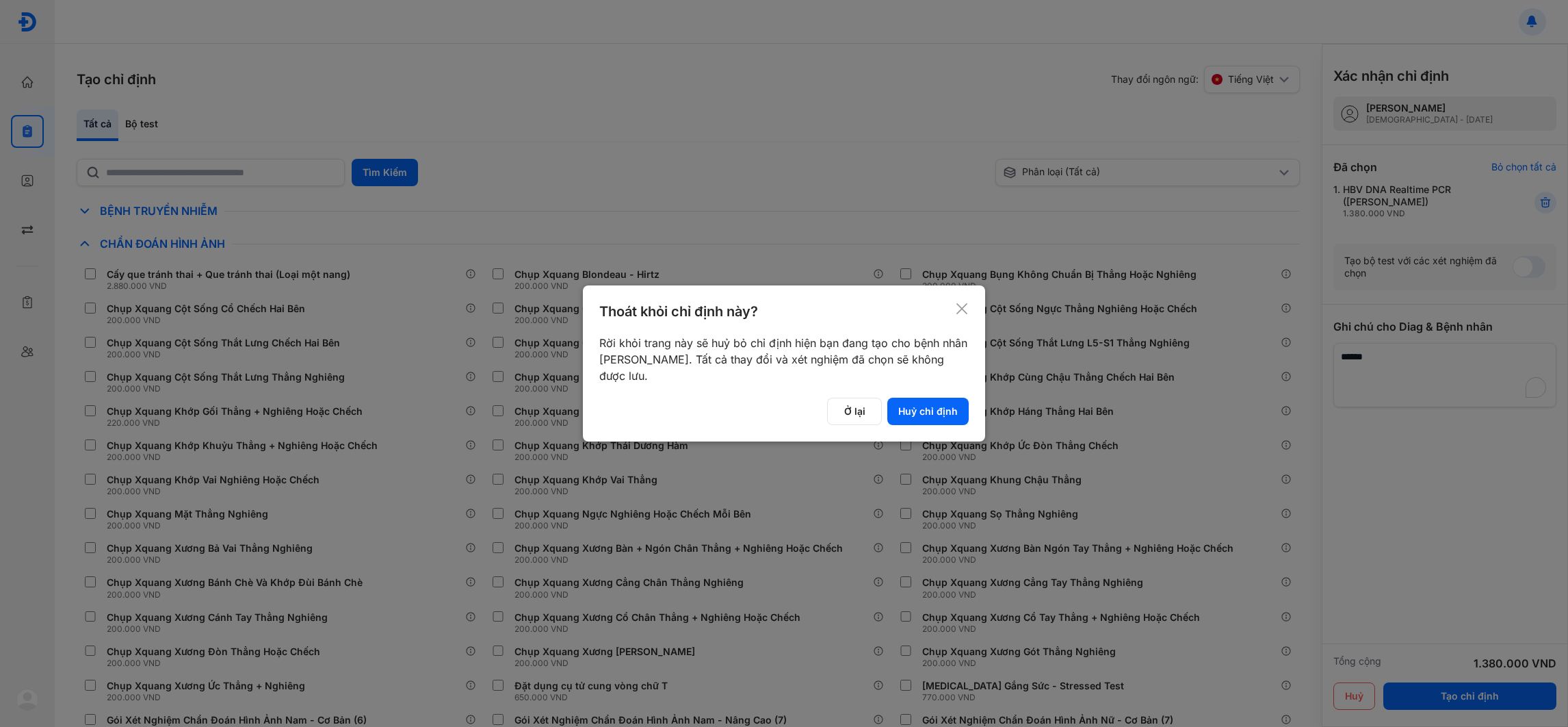
click at [652, 315] on div "Thoát khỏi chỉ định này?" at bounding box center [784, 311] width 370 height 19
click at [652, 307] on div "Thoát khỏi chỉ định này?" at bounding box center [784, 311] width 370 height 19
click at [652, 306] on use at bounding box center [961, 308] width 11 height 11
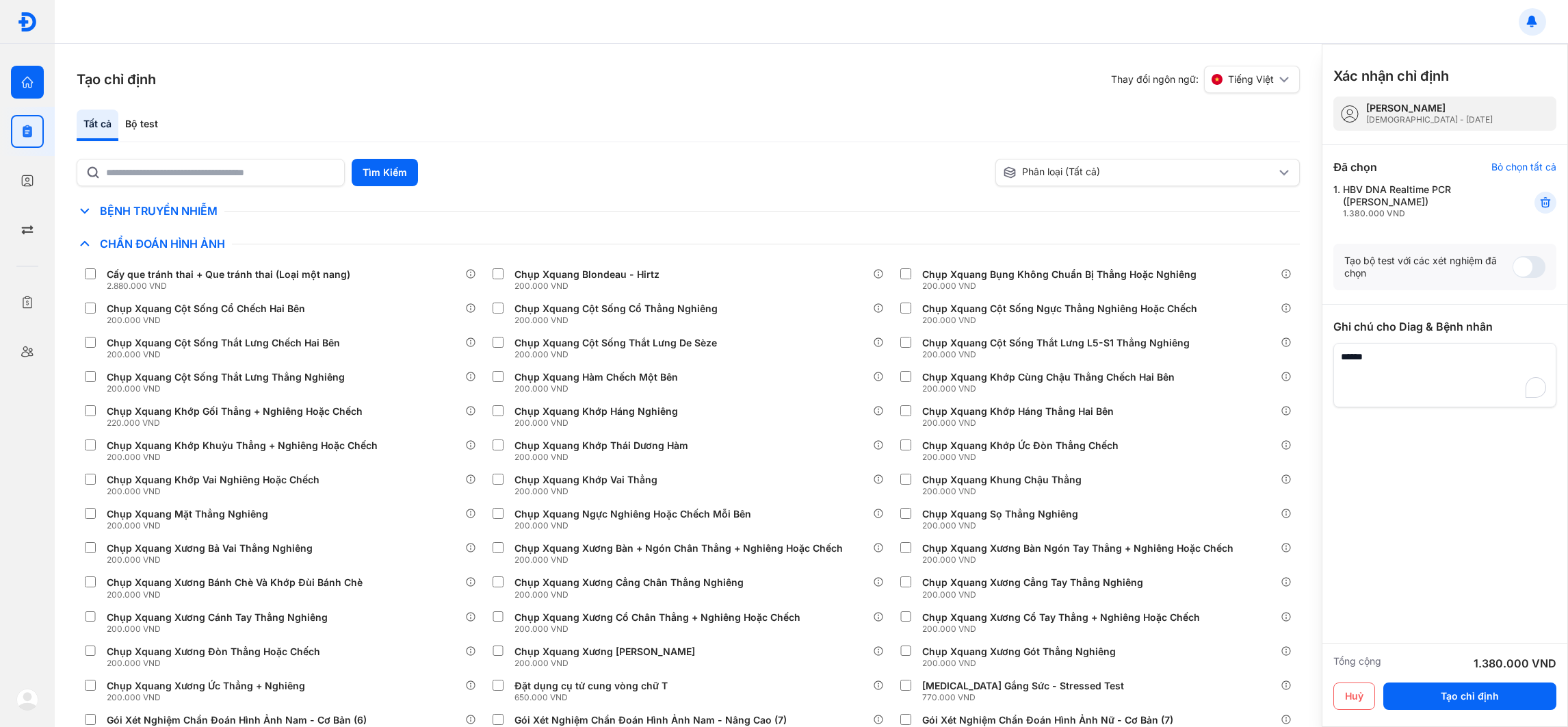
click at [19, 99] on div "Trang chủ Tổng quan hoạt động của phòng khám" at bounding box center [27, 82] width 55 height 50
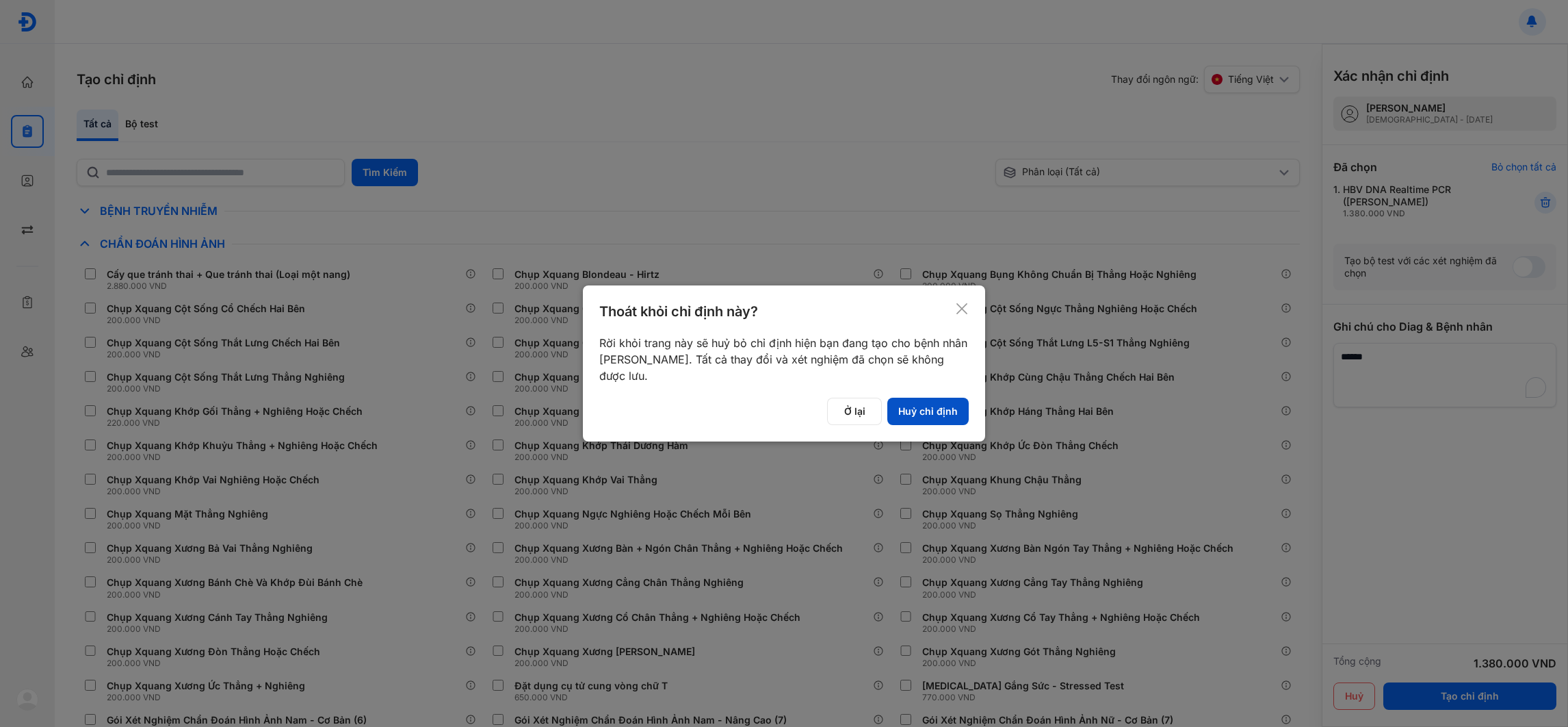
click at [652, 410] on button "Huỷ chỉ định" at bounding box center [928, 411] width 82 height 28
